Goal: Check status: Check status

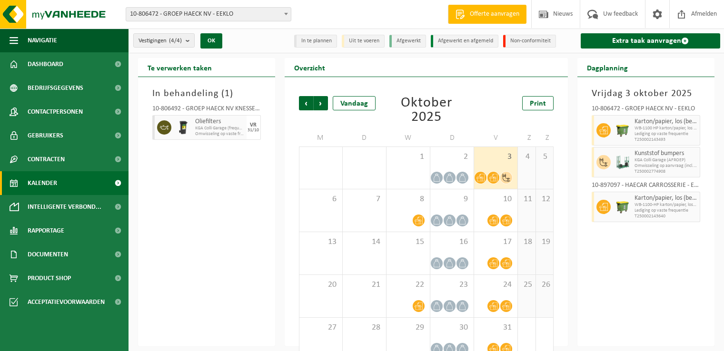
scroll to position [19, 0]
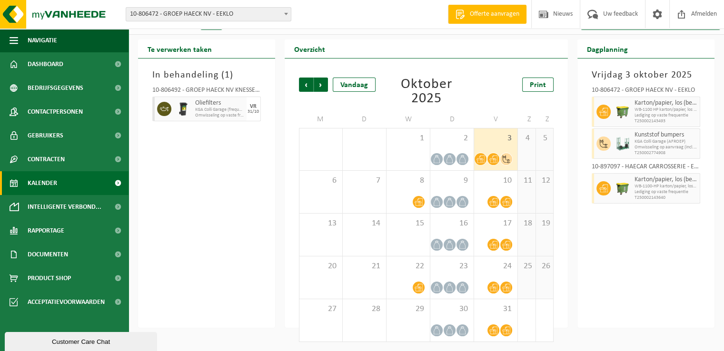
click at [287, 181] on div "Vorige Volgende Vandaag [DATE] Print M D W D V Z Z 29 30 1 2 3 4 5 6 7 8 9 10 1…" at bounding box center [427, 193] width 284 height 269
click at [66, 188] on link "Kalender" at bounding box center [64, 183] width 128 height 24
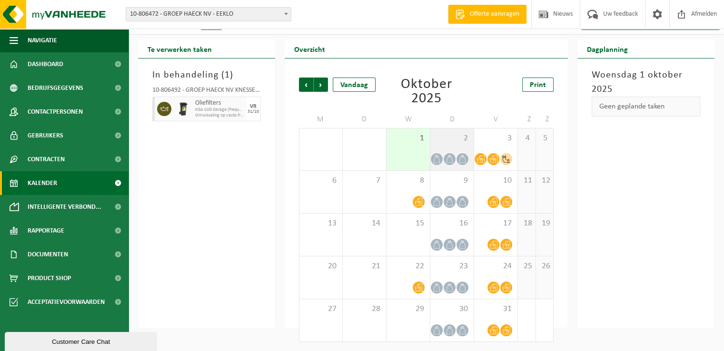
click at [453, 136] on span "2" at bounding box center [452, 138] width 34 height 10
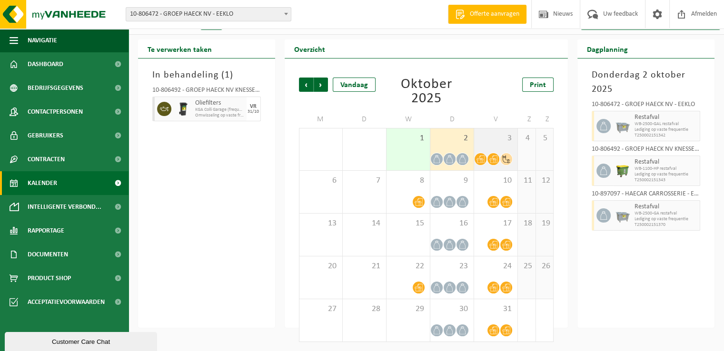
click at [485, 137] on span "3" at bounding box center [496, 138] width 34 height 10
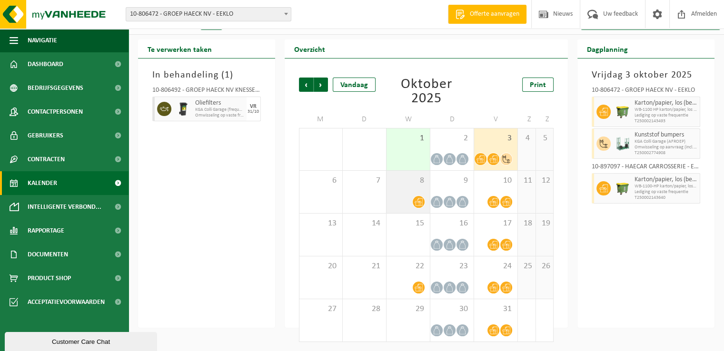
click at [414, 189] on div "8" at bounding box center [407, 192] width 43 height 42
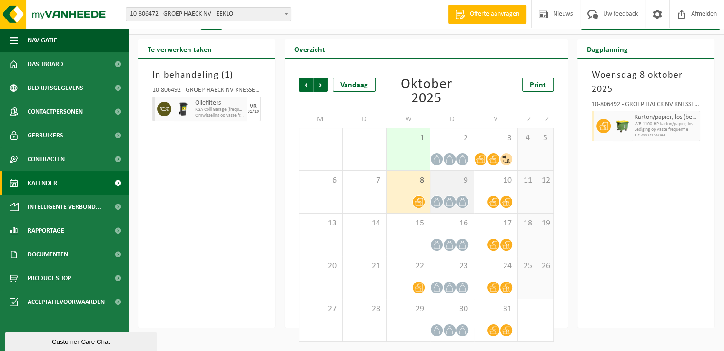
click at [449, 182] on span "9" at bounding box center [452, 181] width 34 height 10
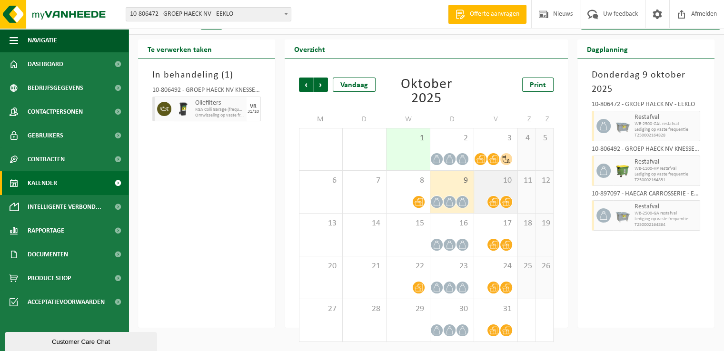
click at [507, 181] on span "10" at bounding box center [496, 181] width 34 height 10
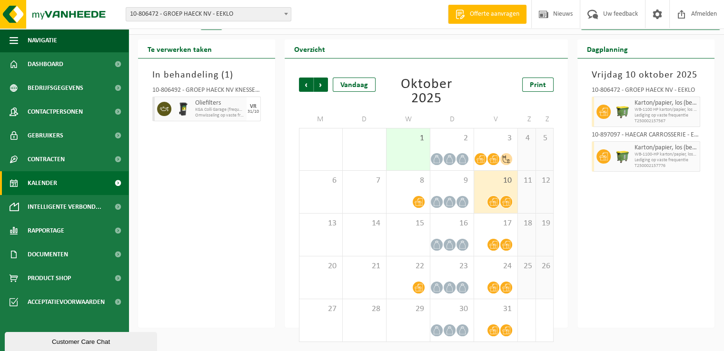
drag, startPoint x: 245, startPoint y: 182, endPoint x: 238, endPoint y: 187, distance: 7.8
click at [245, 183] on div "In behandeling ( 1 ) 10-806492 - GROEP HAECK NV KNESSELARE - AALTER Oliefilters…" at bounding box center [206, 193] width 137 height 269
